Goal: Task Accomplishment & Management: Manage account settings

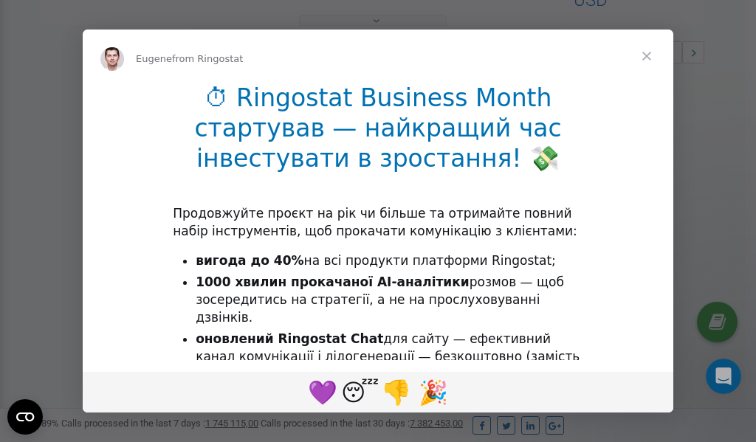
click at [651, 56] on span "Close" at bounding box center [646, 56] width 53 height 53
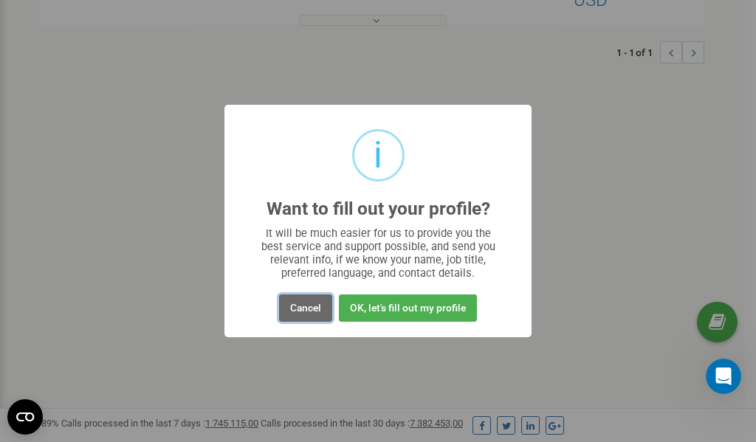
click at [298, 308] on button "Cancel" at bounding box center [305, 308] width 53 height 27
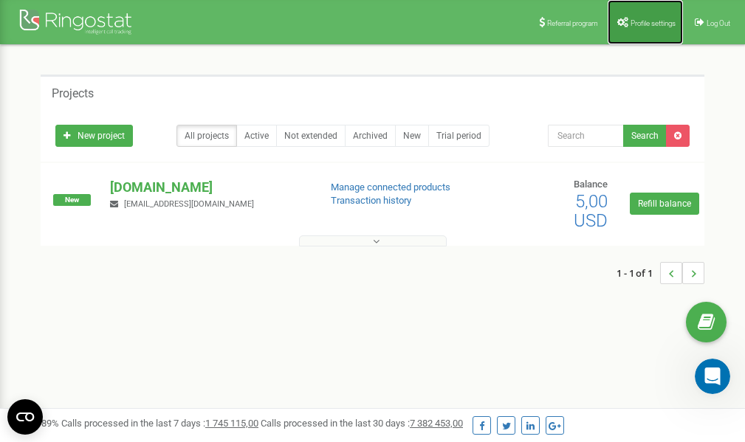
click at [636, 26] on span "Profile settings" at bounding box center [653, 23] width 45 height 8
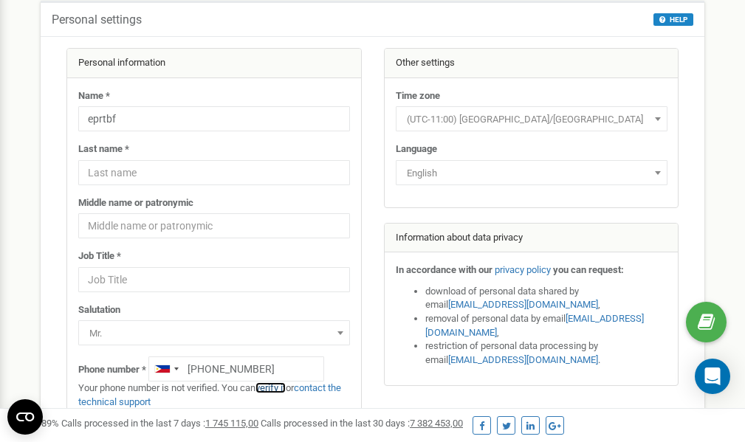
click at [278, 388] on link "verify it" at bounding box center [271, 388] width 30 height 11
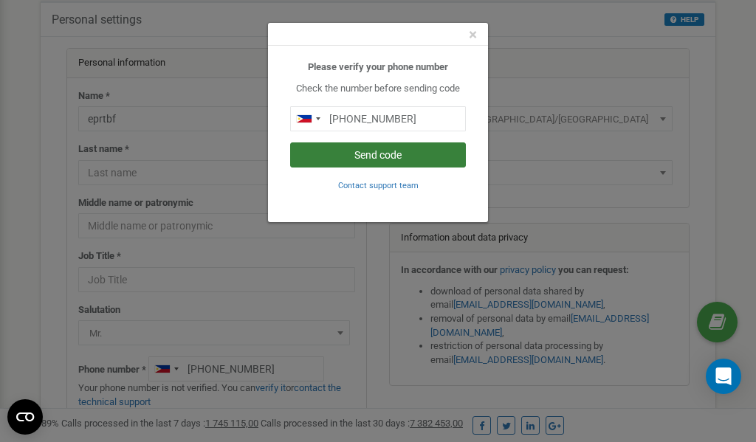
click at [387, 154] on button "Send code" at bounding box center [378, 155] width 176 height 25
